Goal: Information Seeking & Learning: Learn about a topic

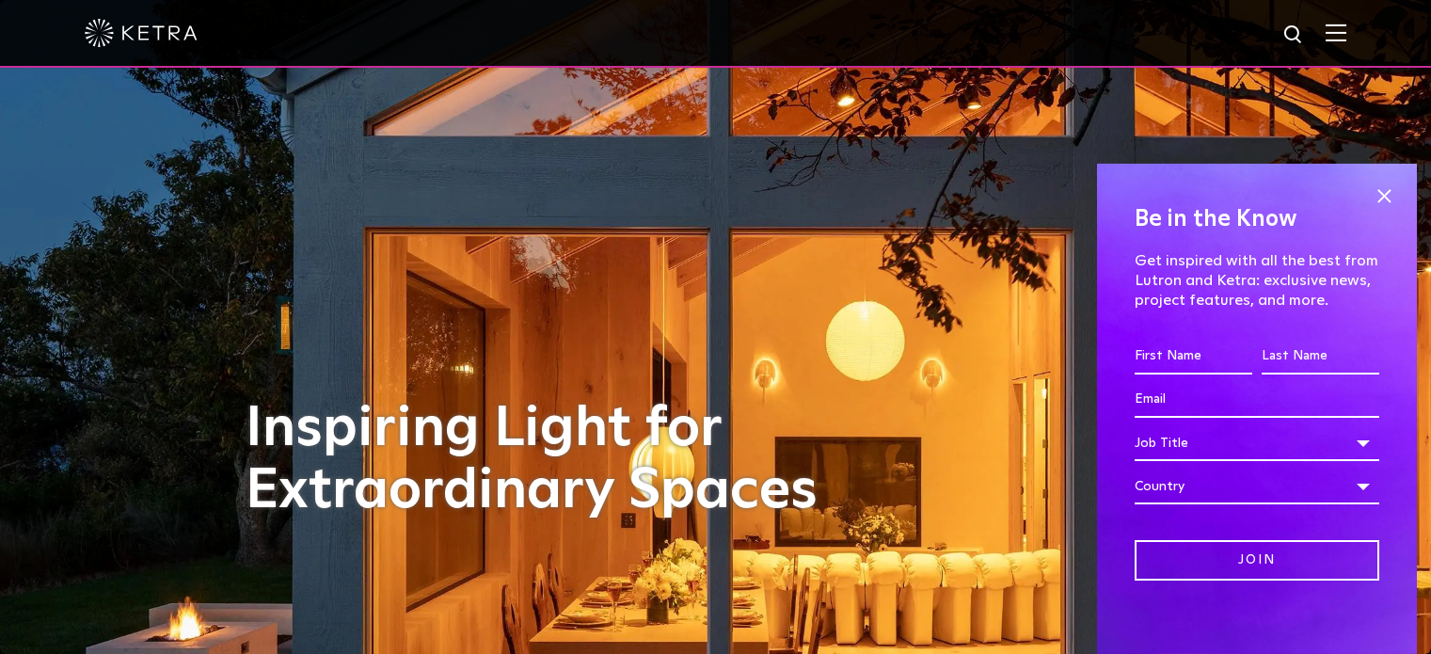
click at [1346, 30] on img at bounding box center [1336, 33] width 21 height 18
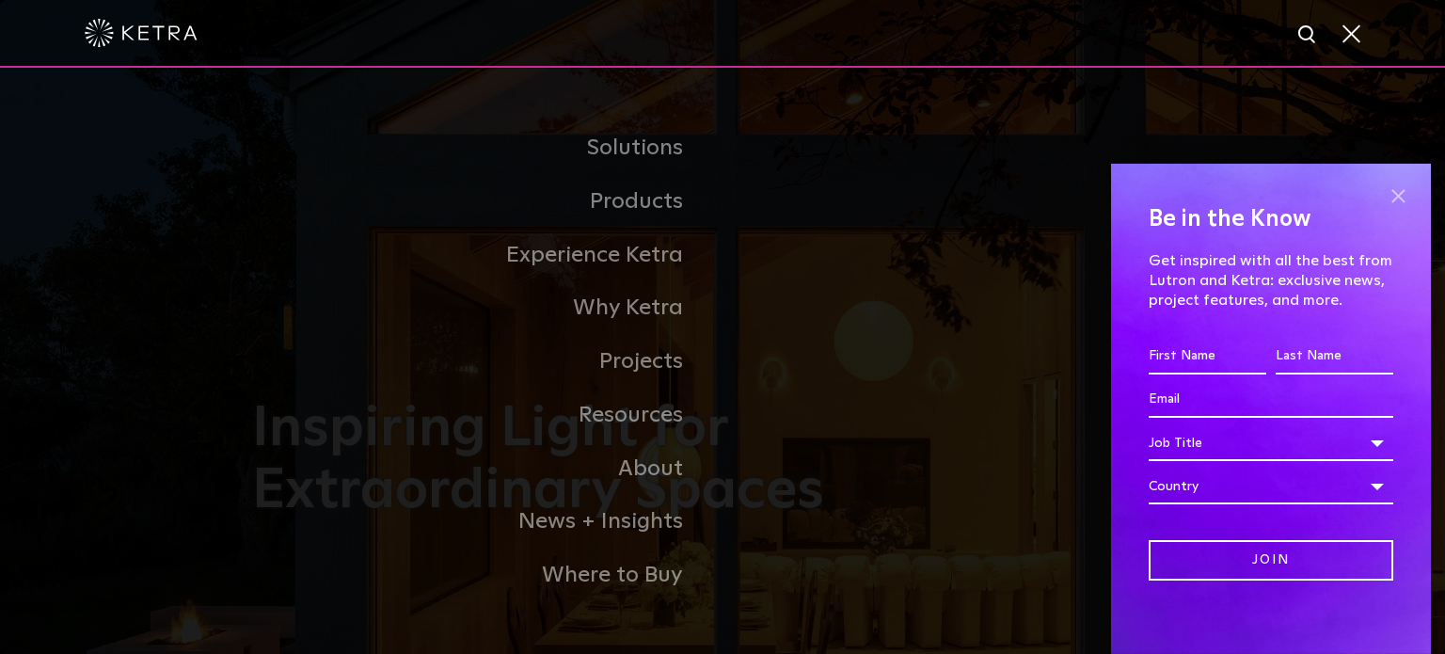
click at [1387, 196] on span at bounding box center [1398, 197] width 28 height 28
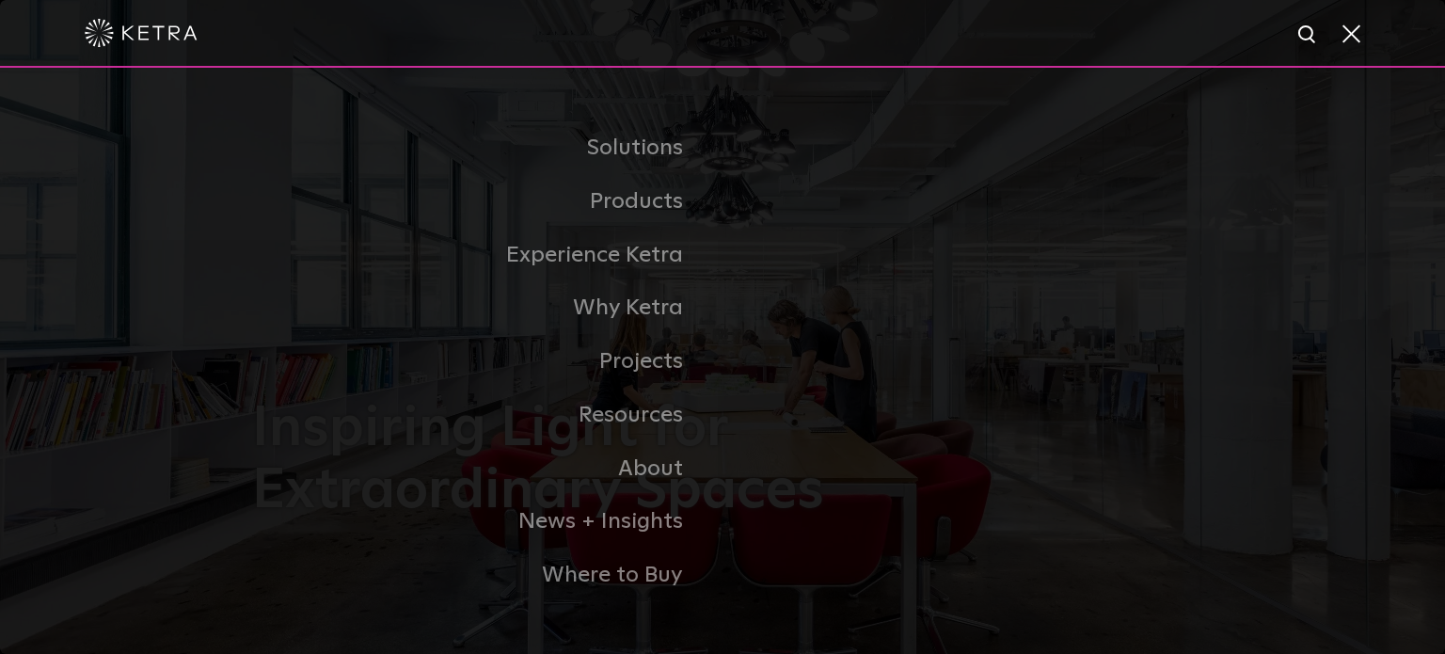
click at [0, 0] on link "Residential" at bounding box center [0, 0] width 0 height 0
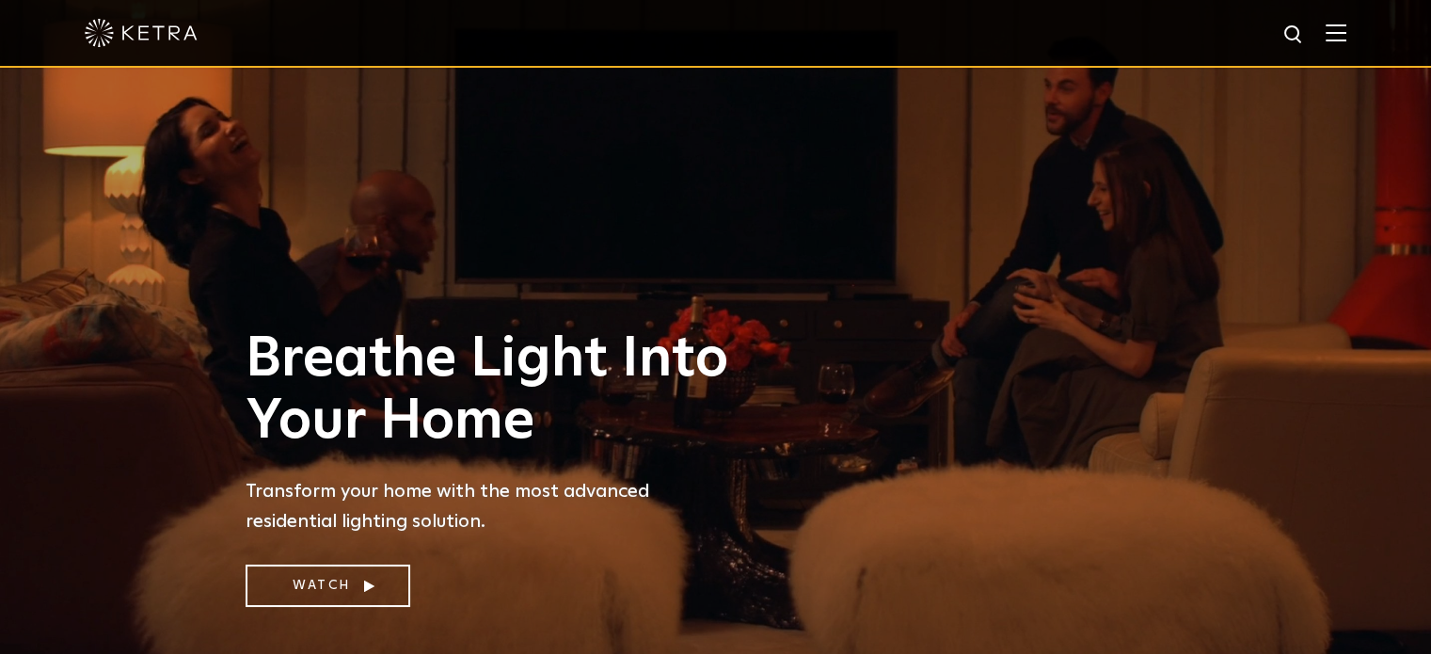
click at [1345, 30] on img at bounding box center [1336, 33] width 21 height 18
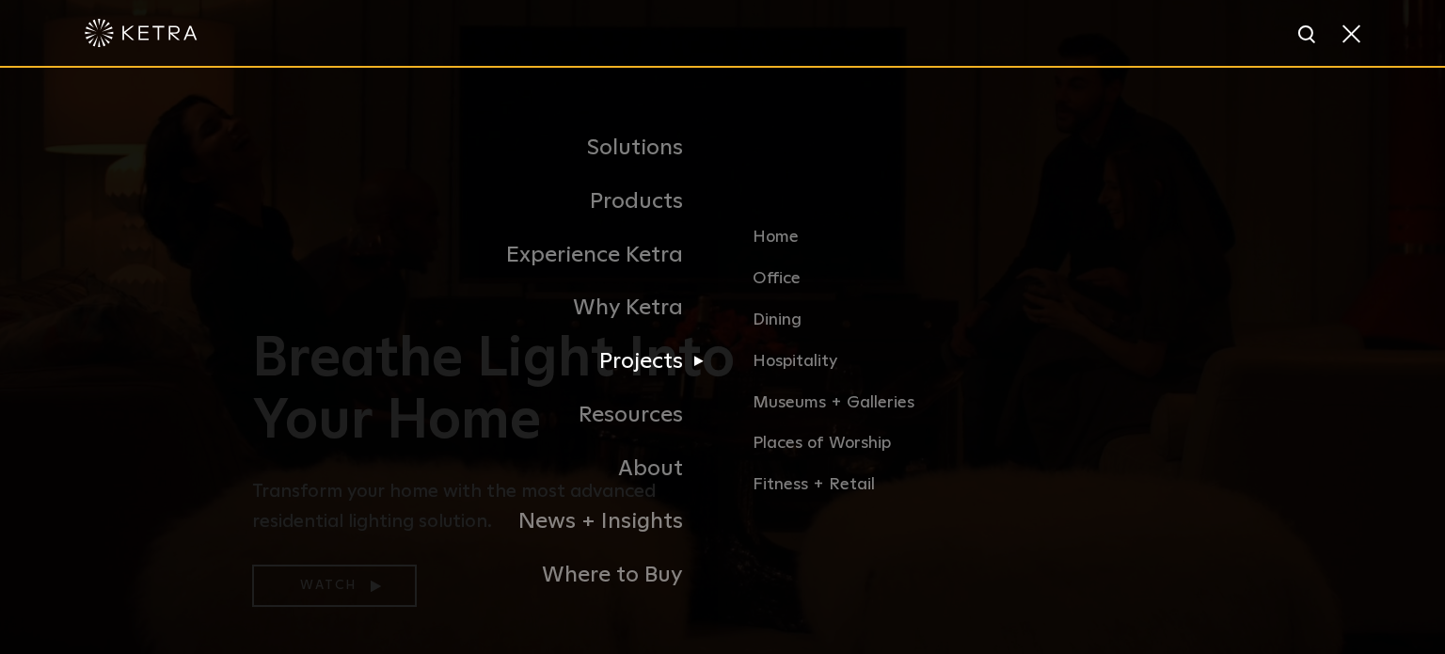
click at [664, 361] on link "Projects" at bounding box center [487, 362] width 470 height 54
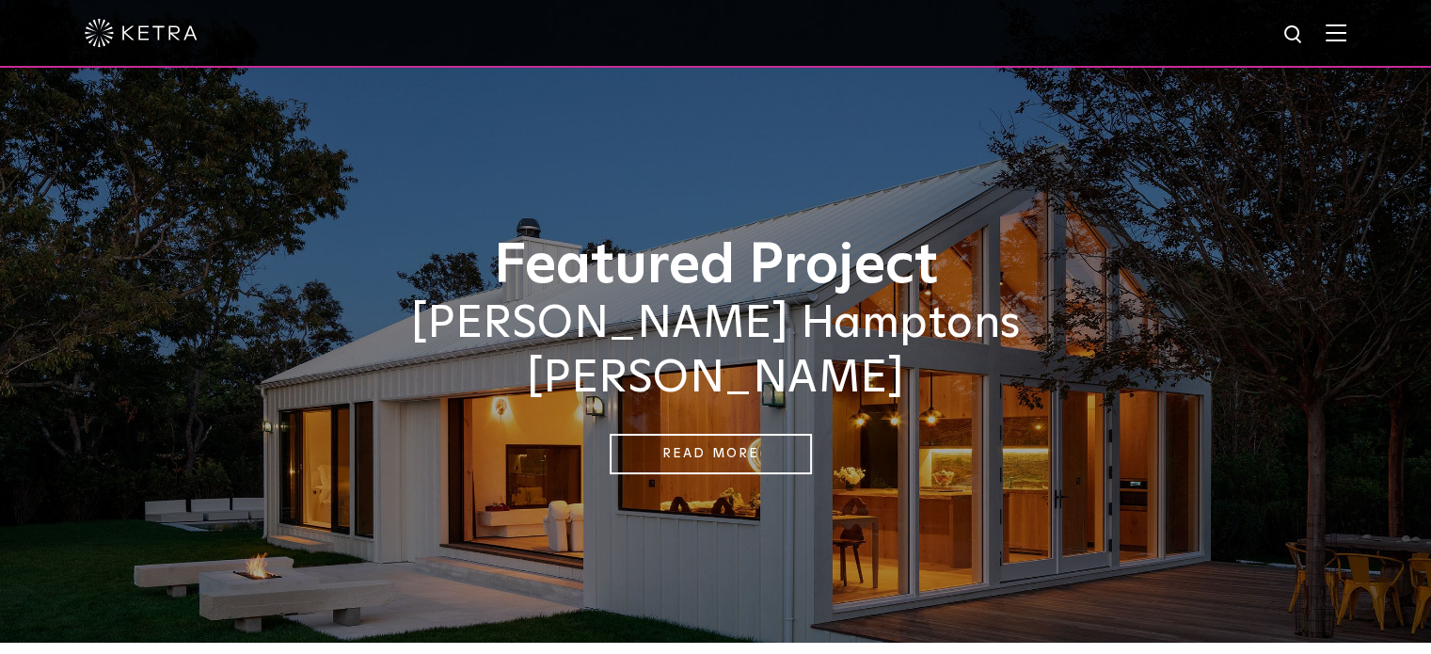
click at [1346, 40] on img at bounding box center [1336, 33] width 21 height 18
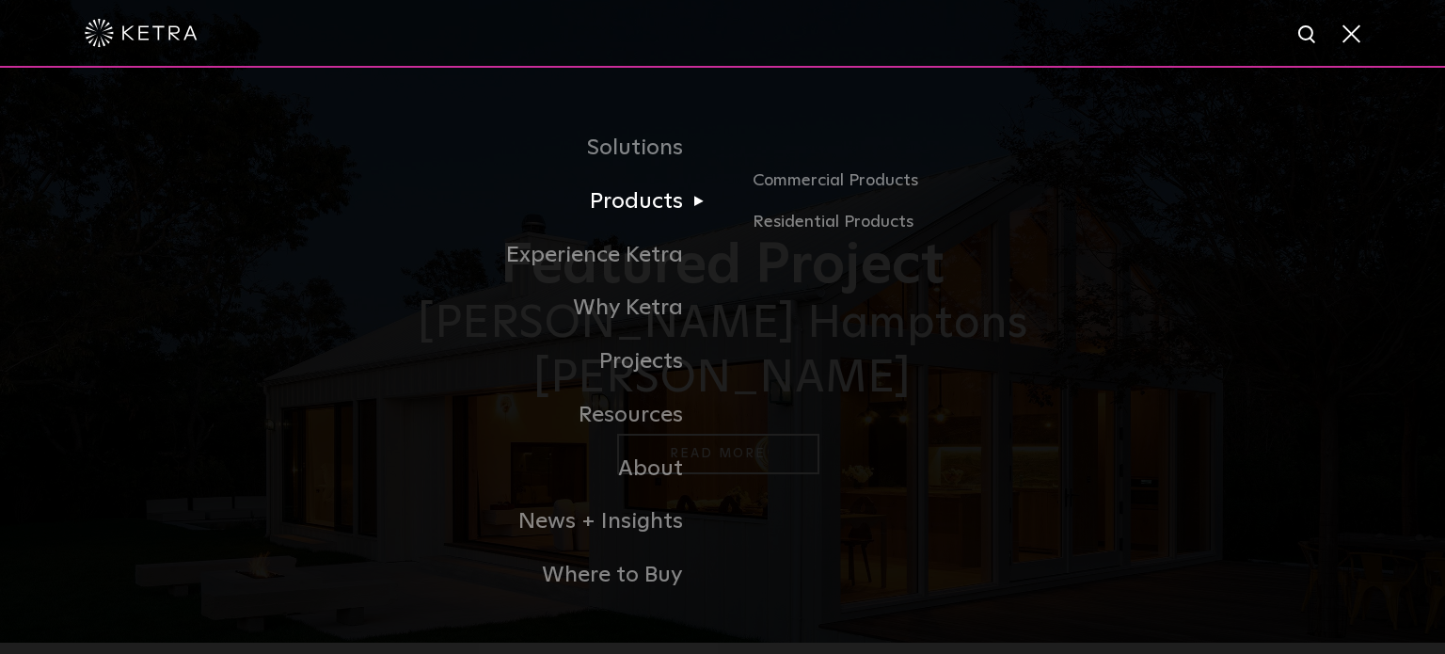
click at [681, 216] on link "Products" at bounding box center [487, 202] width 470 height 54
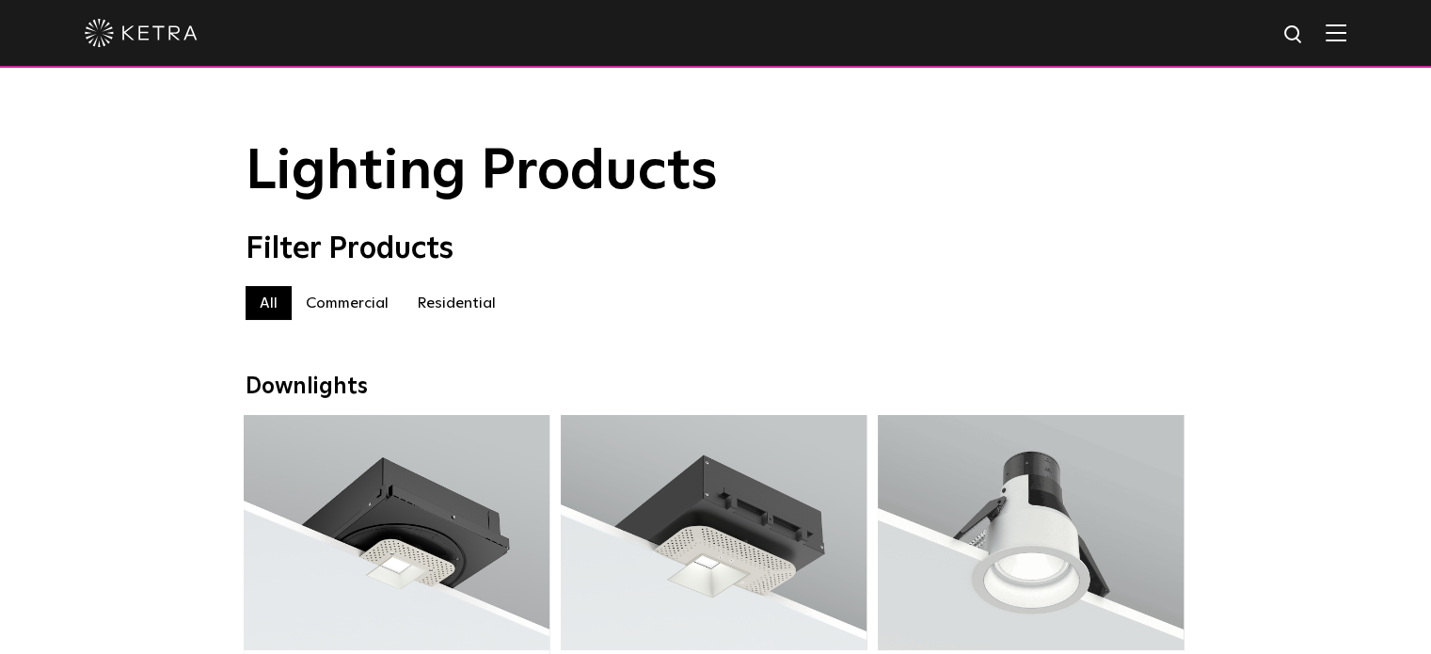
click at [430, 320] on label "Residential" at bounding box center [456, 303] width 107 height 34
click at [467, 312] on label "Residential" at bounding box center [456, 303] width 107 height 34
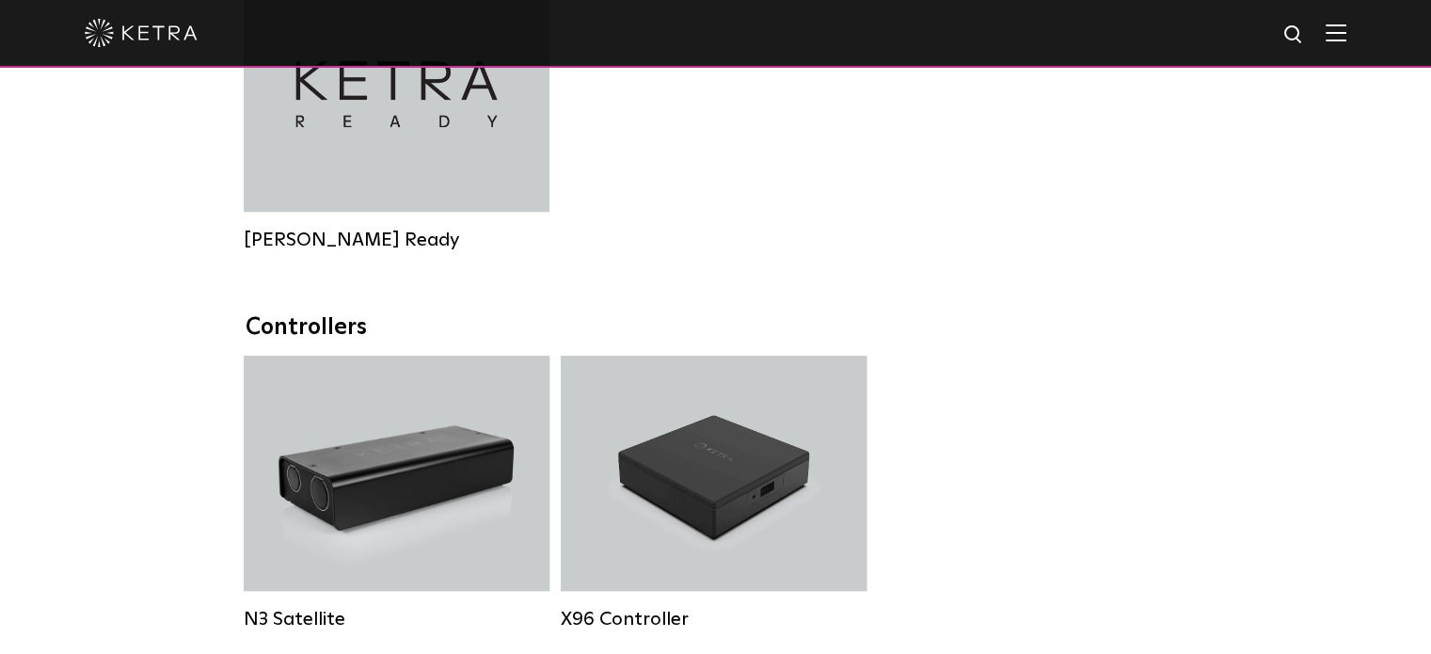
scroll to position [1788, 0]
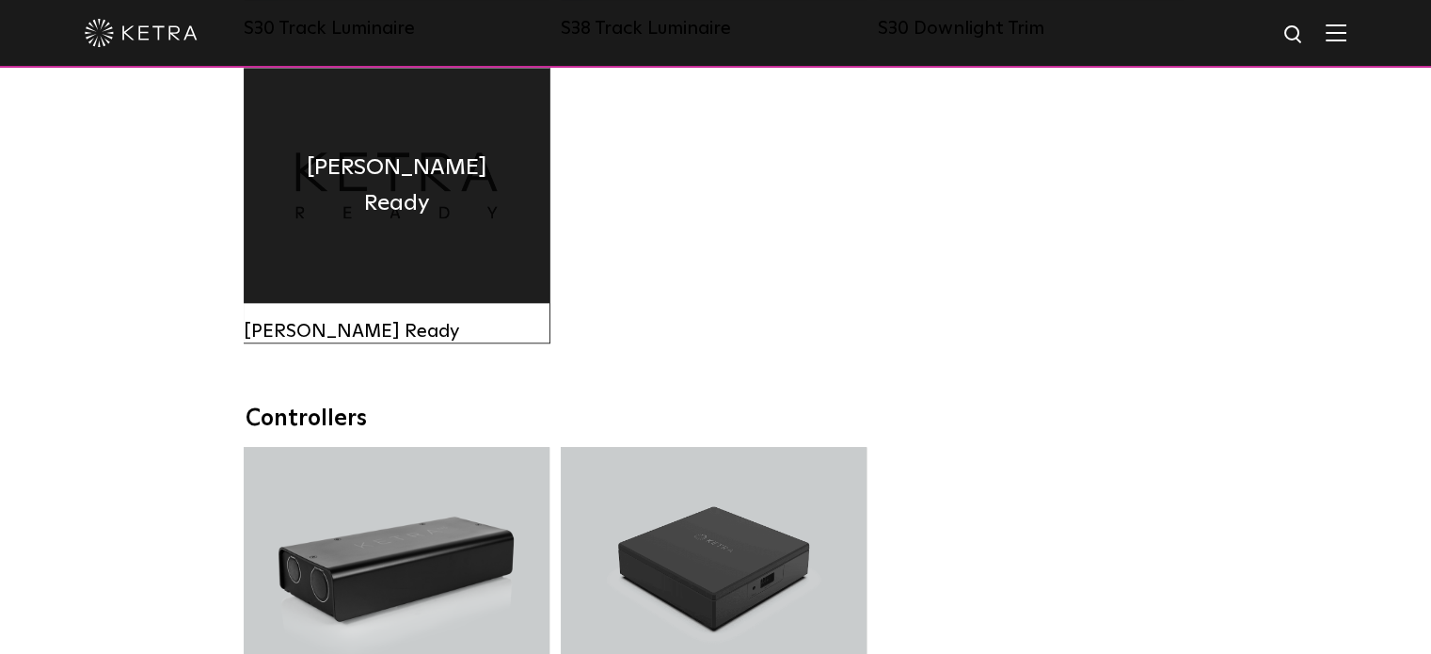
click at [309, 234] on div "Ketra Ready" at bounding box center [397, 185] width 306 height 235
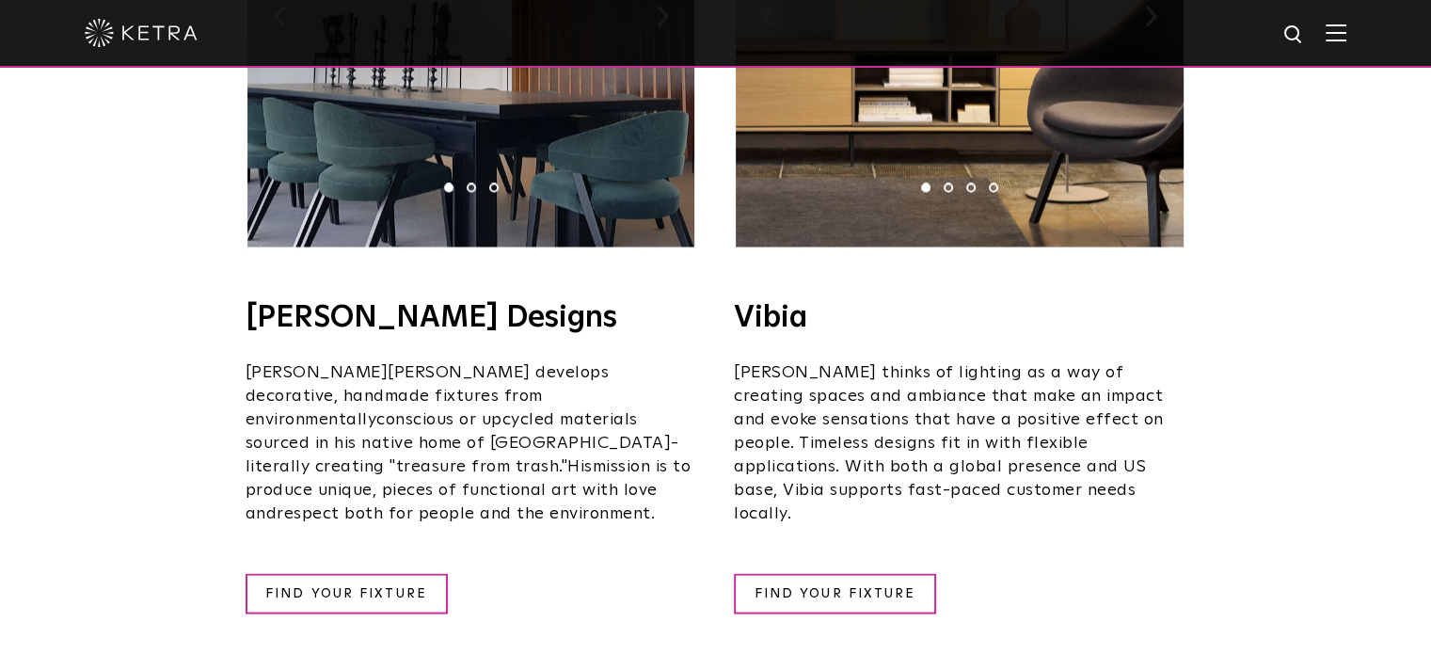
scroll to position [3105, 0]
